Goal: Information Seeking & Learning: Learn about a topic

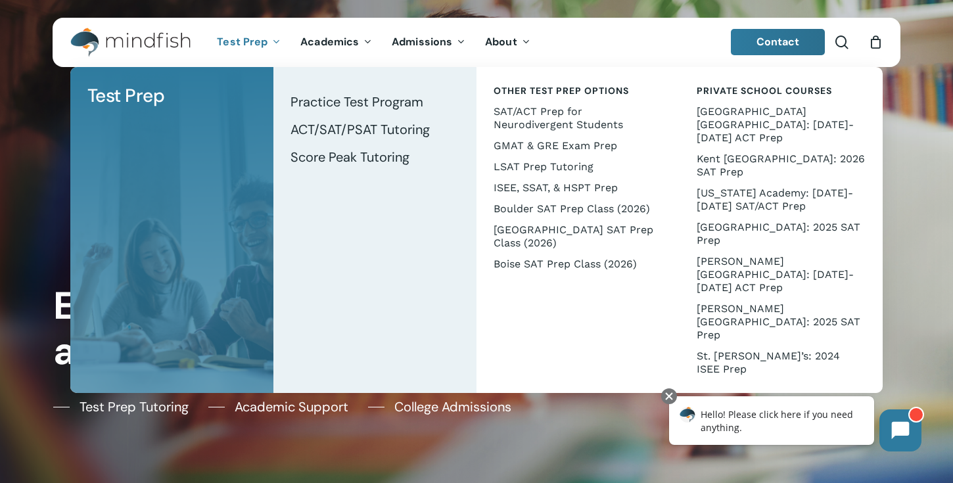
click at [237, 45] on span "Test Prep" at bounding box center [242, 42] width 51 height 14
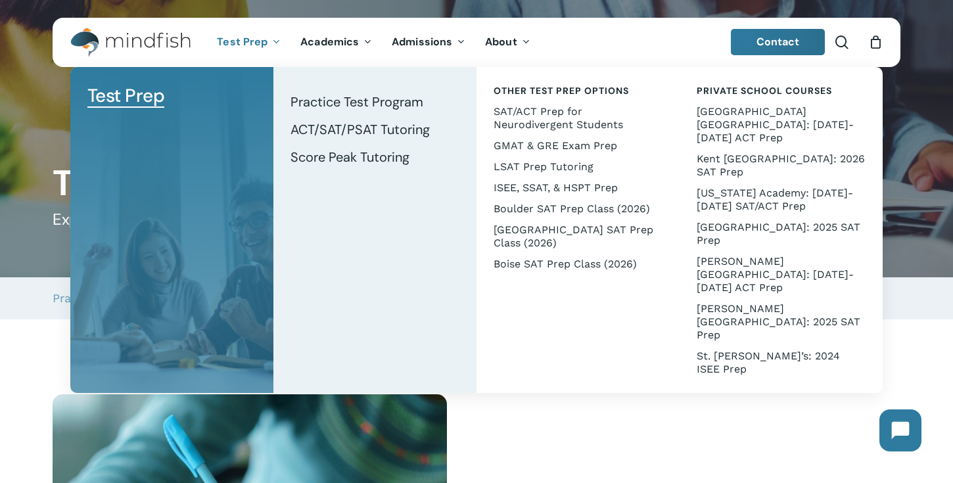
click at [254, 47] on span "Test Prep" at bounding box center [242, 42] width 51 height 14
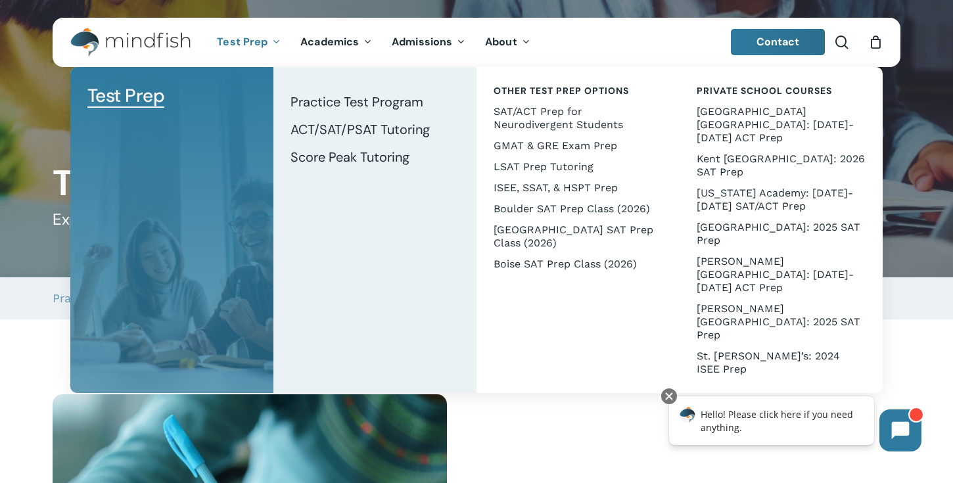
click at [275, 41] on icon "Main Menu" at bounding box center [275, 41] width 5 height 11
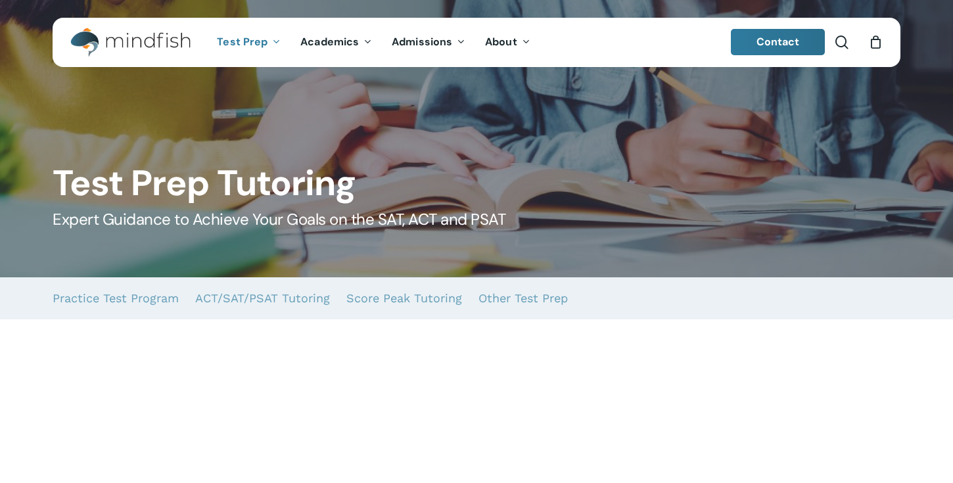
click at [275, 41] on icon "Main Menu" at bounding box center [275, 41] width 5 height 11
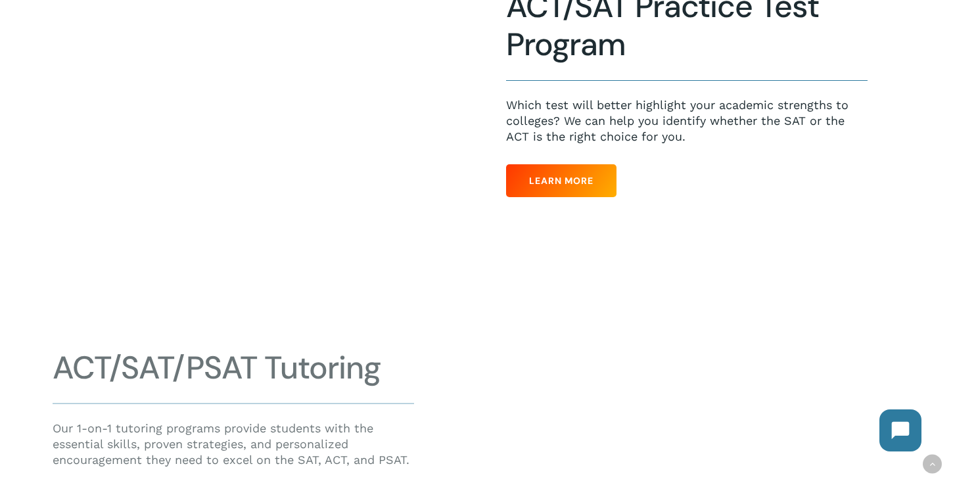
scroll to position [442, 0]
